Goal: Use online tool/utility: Utilize a website feature to perform a specific function

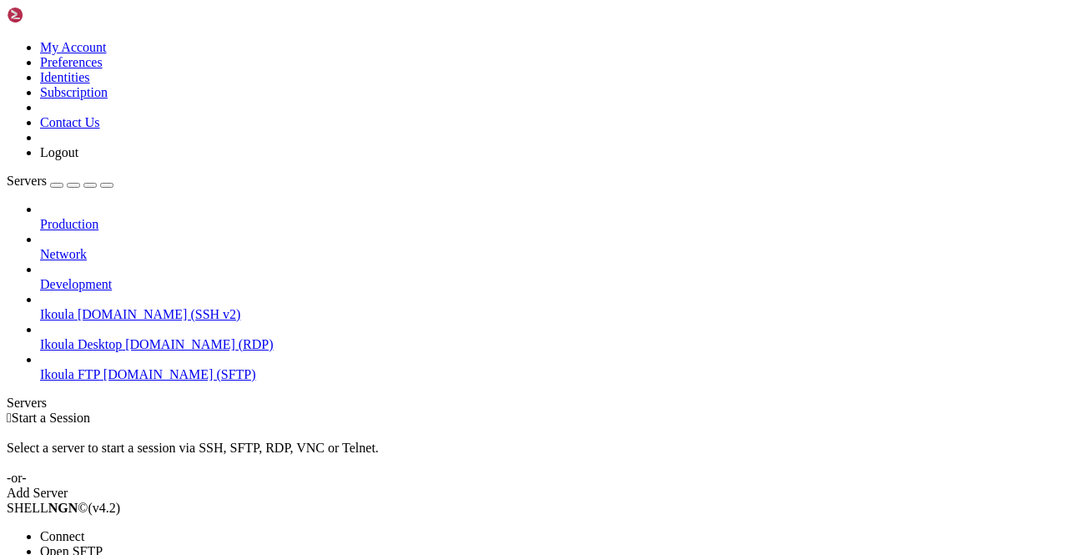
click at [84, 529] on span "Connect" at bounding box center [62, 536] width 44 height 14
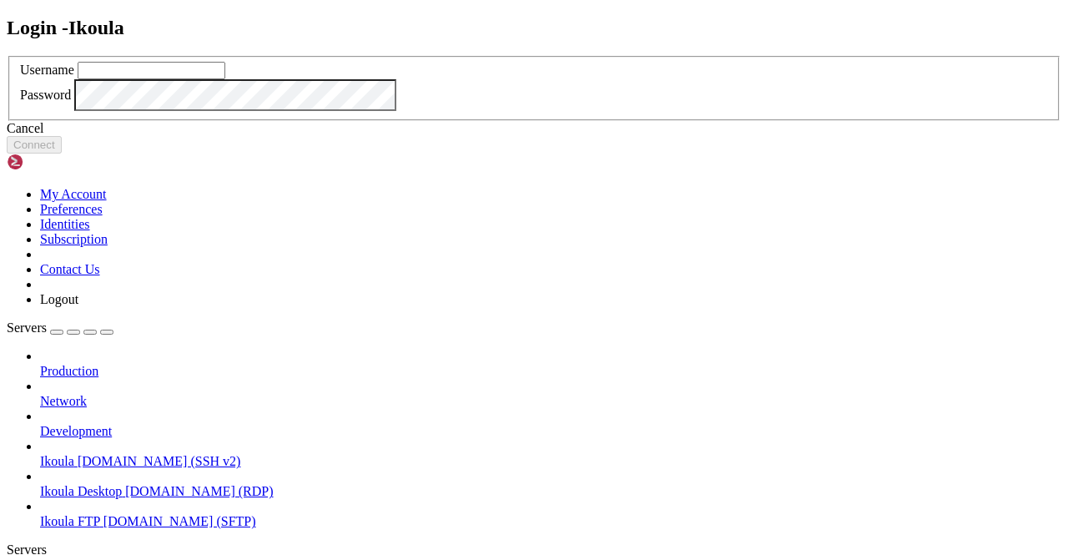
drag, startPoint x: 466, startPoint y: 253, endPoint x: 478, endPoint y: 243, distance: 15.4
click at [225, 79] on input "text" at bounding box center [152, 71] width 148 height 18
type input "plb"
click button "Connect" at bounding box center [34, 145] width 55 height 18
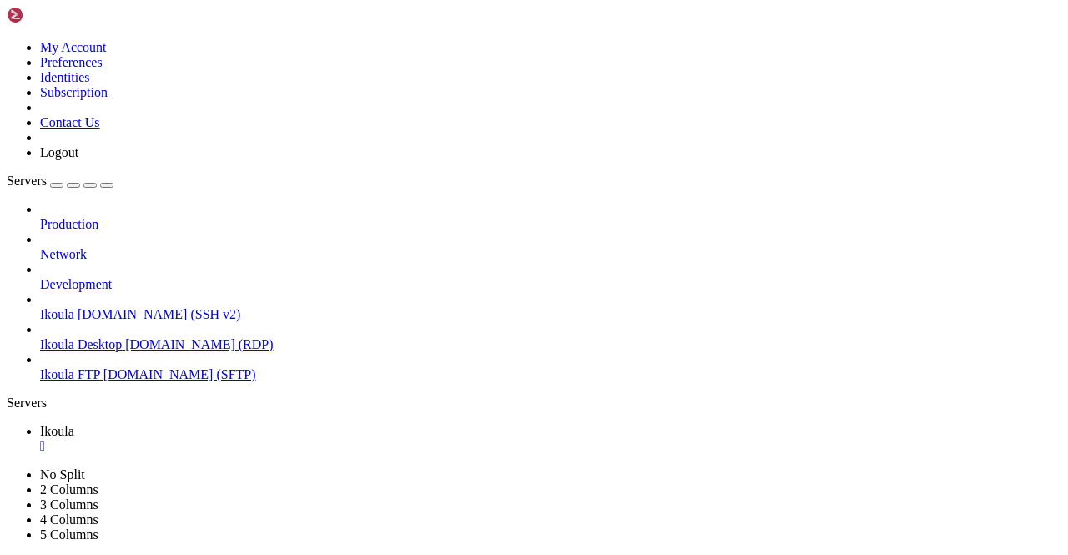
drag, startPoint x: 388, startPoint y: 1006, endPoint x: 482, endPoint y: 1002, distance: 94.4
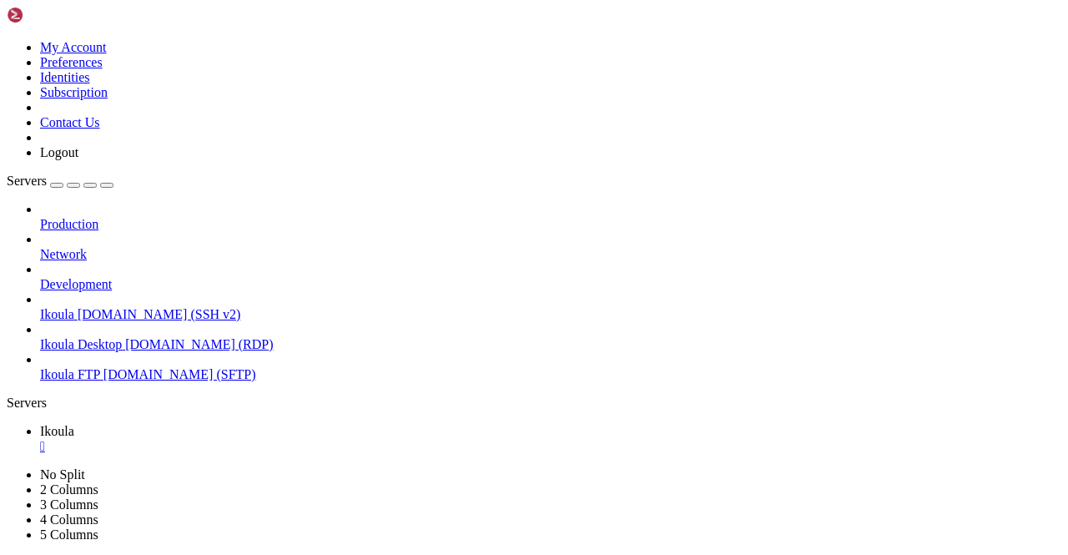
drag, startPoint x: 272, startPoint y: 1117, endPoint x: 334, endPoint y: 1115, distance: 61.8
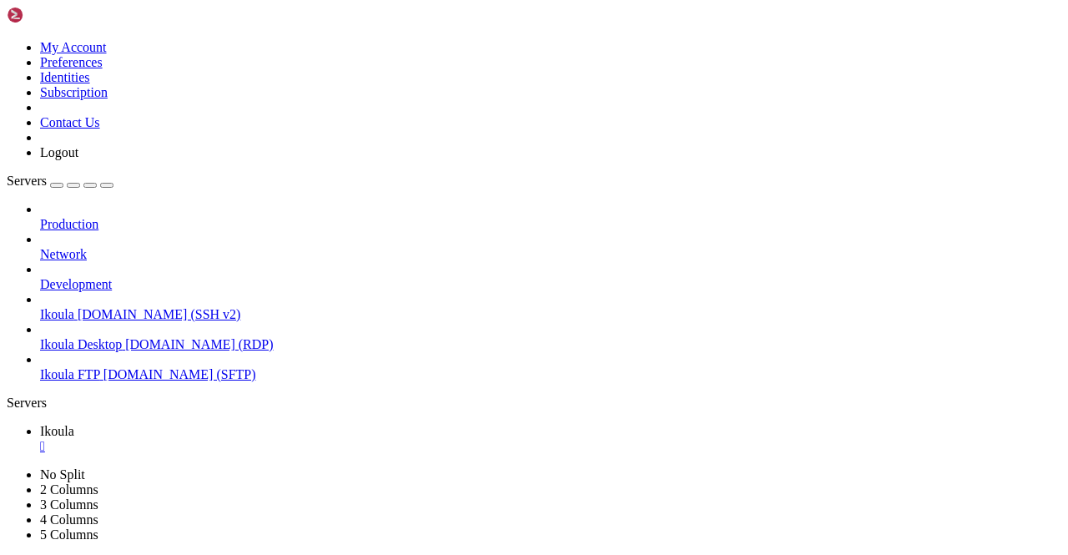
scroll to position [213, 0]
drag, startPoint x: 42, startPoint y: 761, endPoint x: 50, endPoint y: 759, distance: 8.5
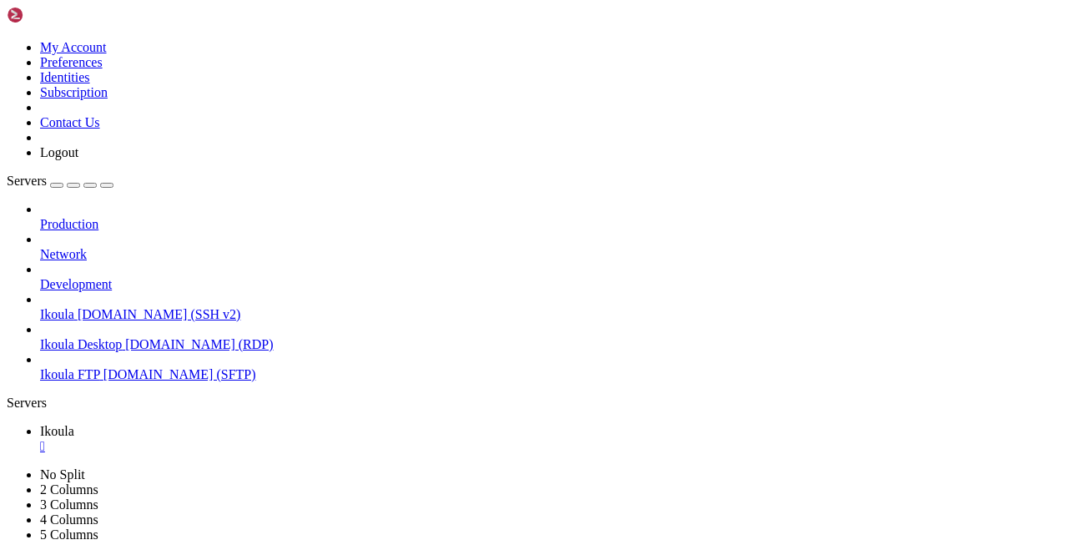
scroll to position [1972, 0]
drag, startPoint x: 527, startPoint y: 1008, endPoint x: 177, endPoint y: 965, distance: 353.0
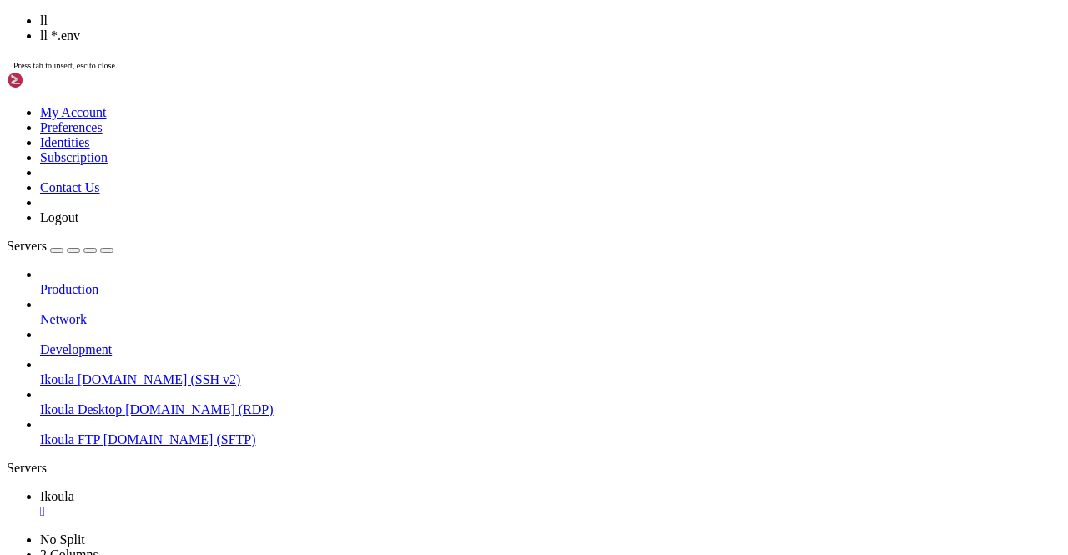
scroll to position [3603, 0]
